Goal: Task Accomplishment & Management: Use online tool/utility

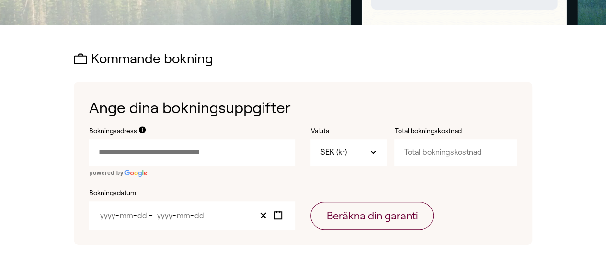
scroll to position [267, 0]
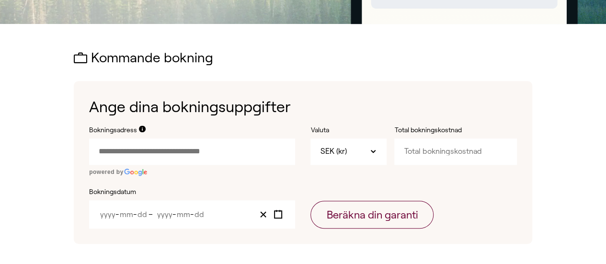
click at [171, 152] on input "Bokningsadress" at bounding box center [192, 151] width 206 height 26
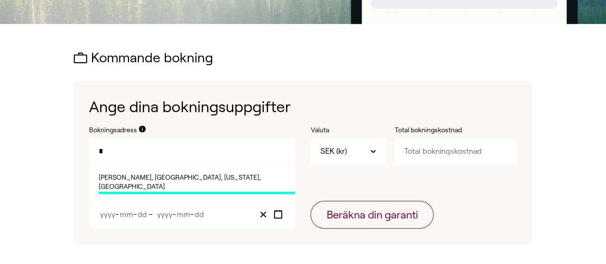
type input "*"
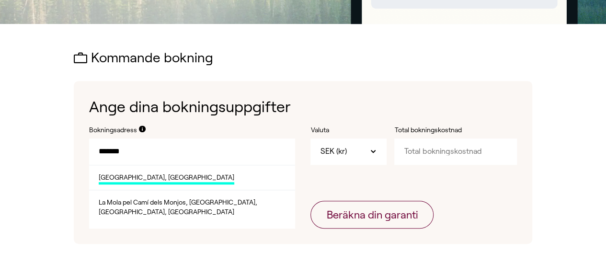
click at [155, 177] on span "[GEOGRAPHIC_DATA], [GEOGRAPHIC_DATA]" at bounding box center [166, 179] width 135 height 12
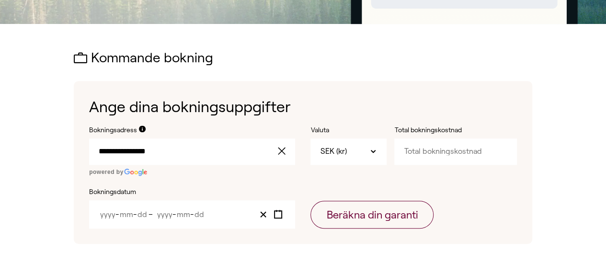
type input "**********"
click at [430, 155] on input "Total bokningskostnad" at bounding box center [455, 151] width 122 height 26
type input "20000"
click at [279, 212] on icon "Toggle calendar" at bounding box center [277, 214] width 9 height 9
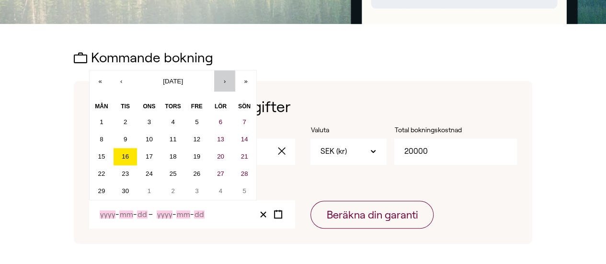
click at [233, 78] on button "›" at bounding box center [224, 80] width 21 height 21
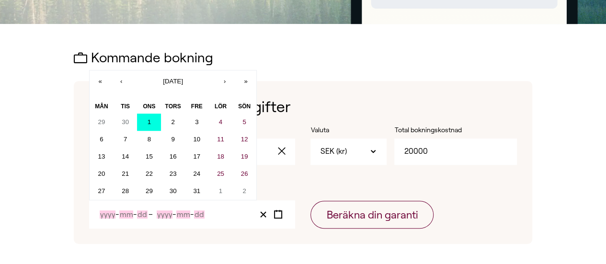
click at [160, 117] on button "1" at bounding box center [149, 121] width 24 height 17
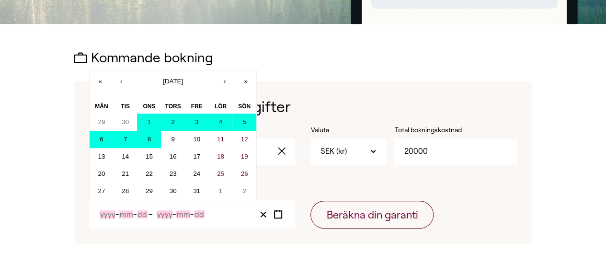
click at [157, 144] on button "8" at bounding box center [149, 139] width 24 height 17
type input "2025"
type input "10"
type input "1"
type input "2025"
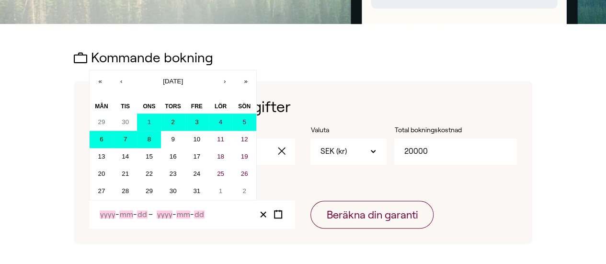
type input "10"
type input "8"
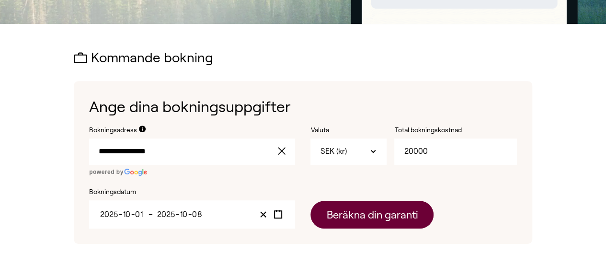
click at [399, 216] on button "Beräkna din garanti" at bounding box center [371, 215] width 123 height 28
